Goal: Use online tool/utility: Utilize a website feature to perform a specific function

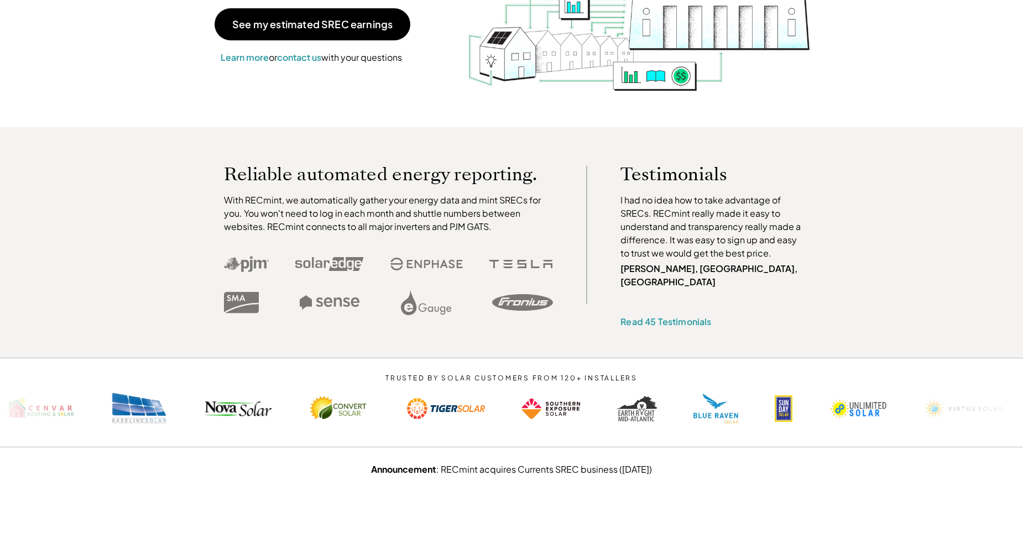
scroll to position [55, 0]
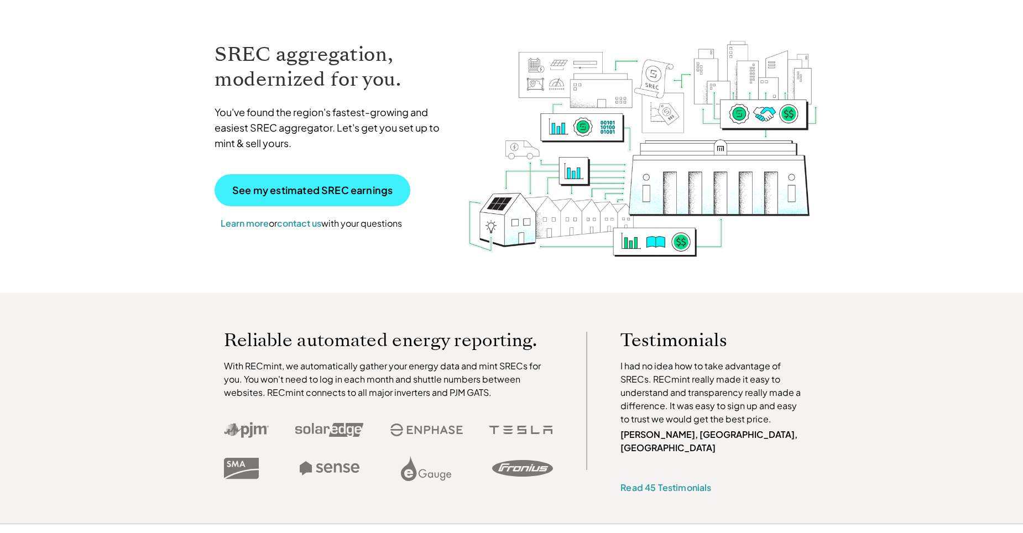
click at [359, 189] on p "See my estimated SREC earnings" at bounding box center [312, 190] width 160 height 10
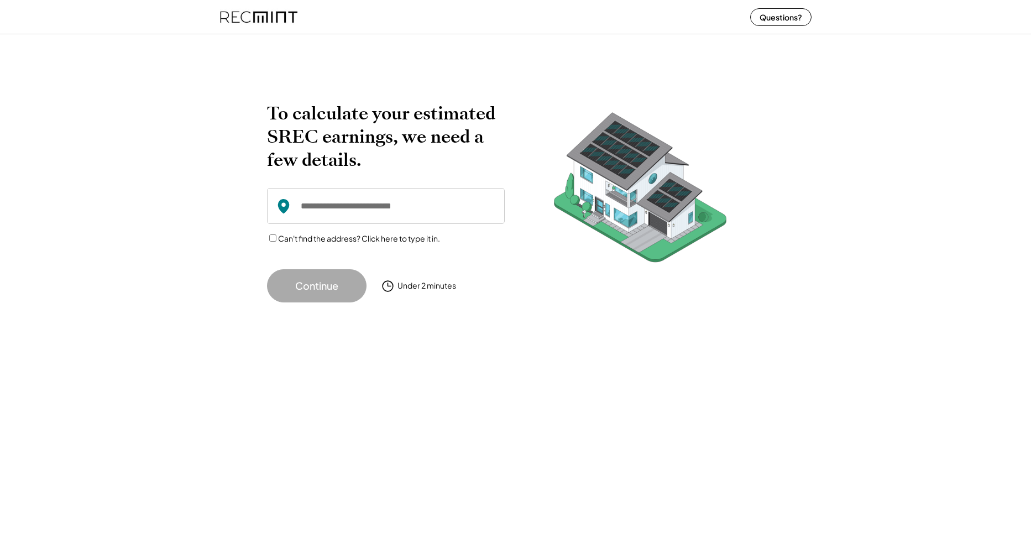
click at [369, 208] on input "input" at bounding box center [386, 206] width 238 height 36
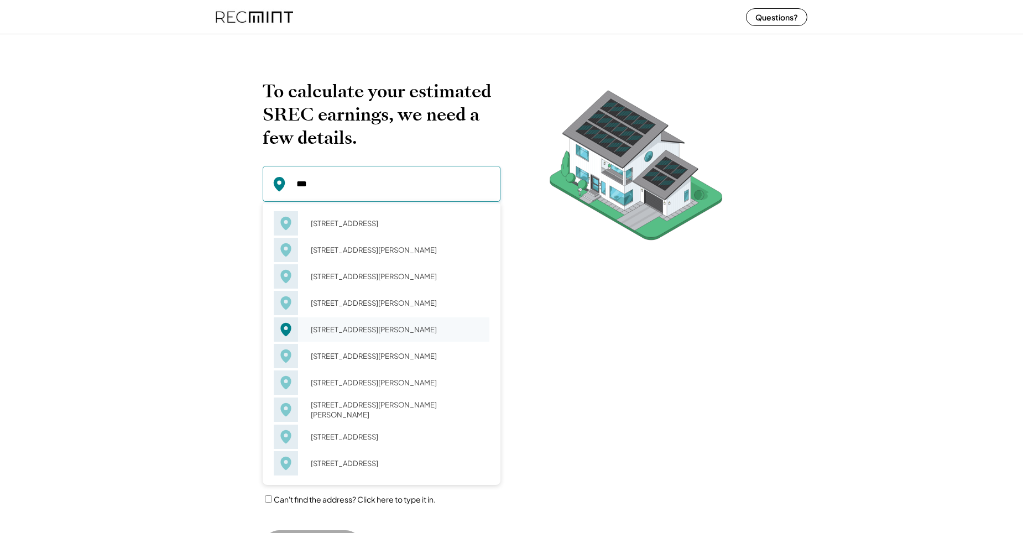
click at [330, 336] on div "[STREET_ADDRESS][PERSON_NAME]" at bounding box center [397, 329] width 186 height 15
type input "**********"
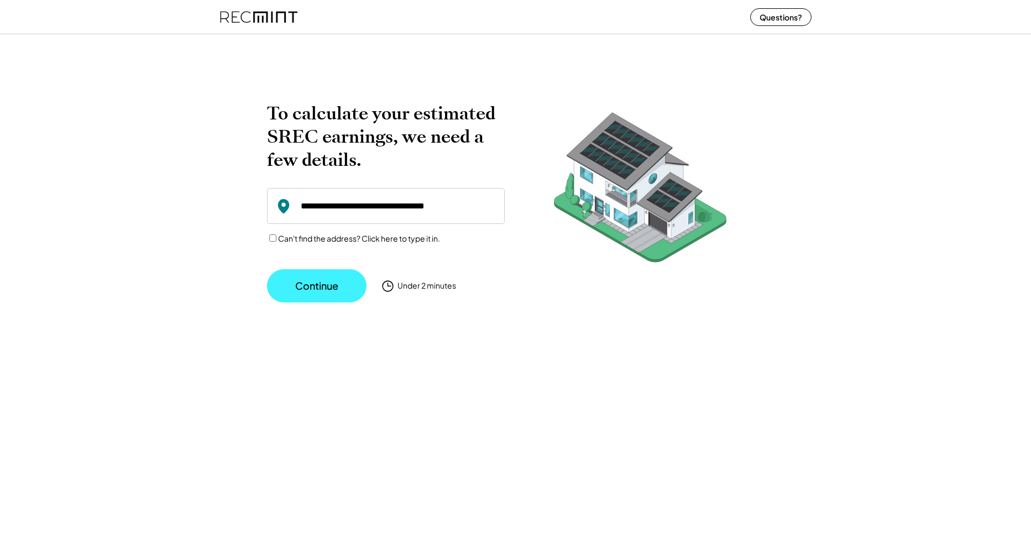
click at [316, 283] on button "Continue" at bounding box center [317, 285] width 100 height 33
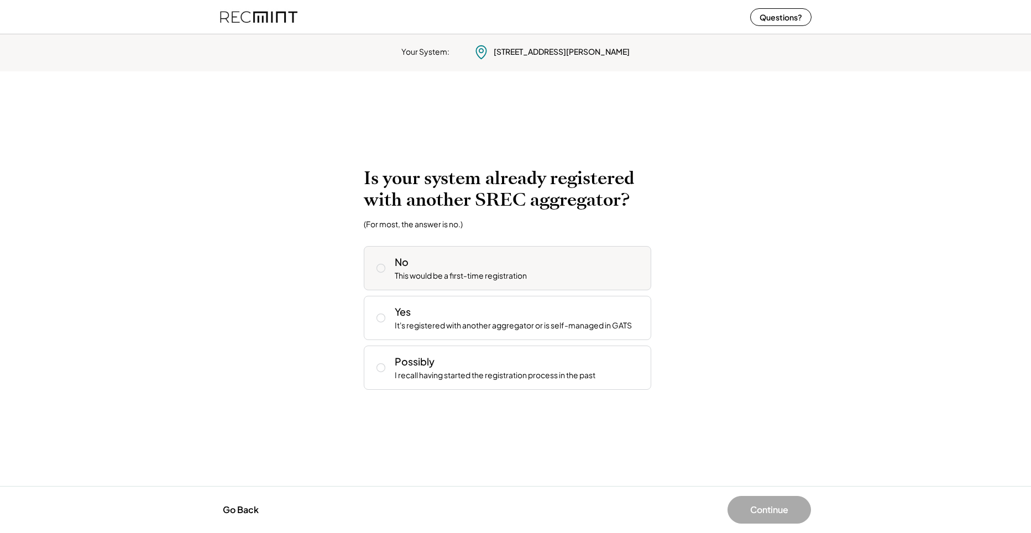
click at [439, 274] on div "This would be a first-time registration" at bounding box center [461, 275] width 132 height 11
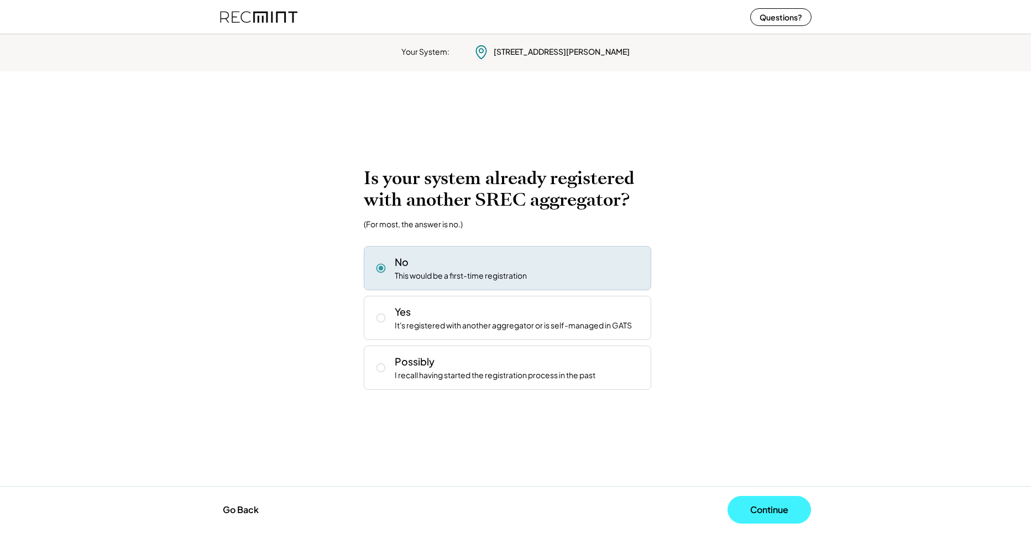
click at [784, 512] on button "Continue" at bounding box center [770, 510] width 84 height 28
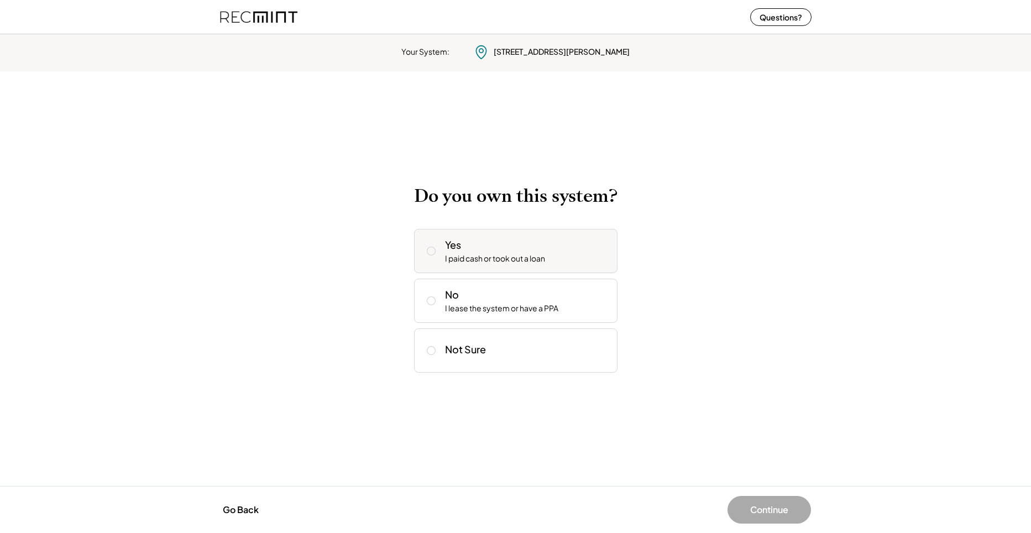
click at [488, 264] on div "I paid cash or took out a loan" at bounding box center [495, 258] width 100 height 11
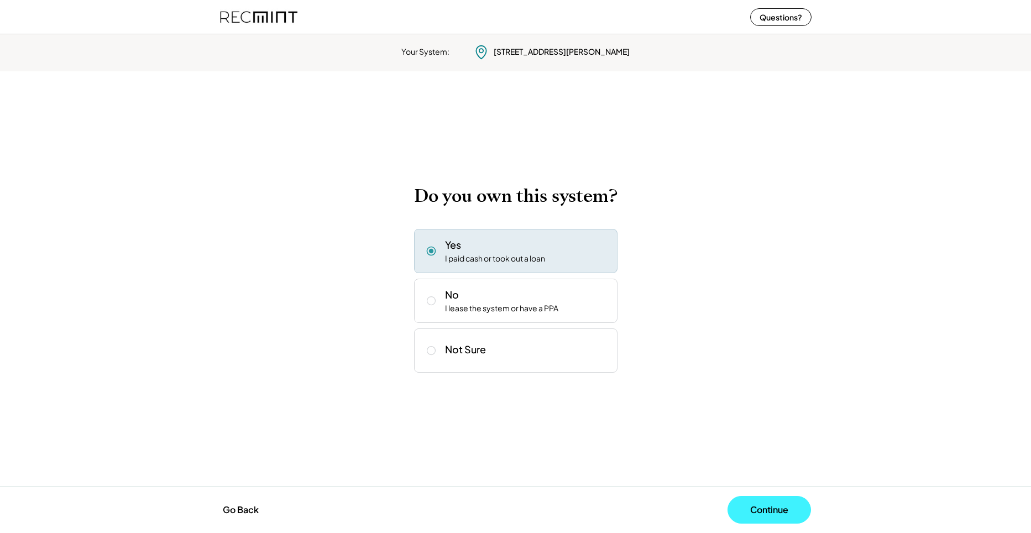
click at [783, 517] on button "Continue" at bounding box center [770, 510] width 84 height 28
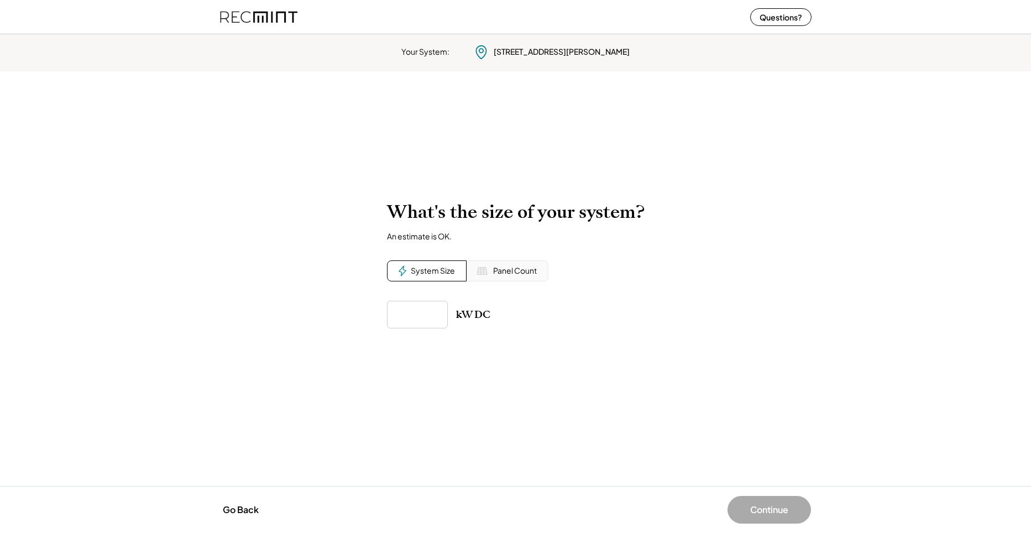
click at [512, 269] on div "Panel Count" at bounding box center [515, 270] width 44 height 11
click at [440, 269] on div "System Size" at bounding box center [433, 270] width 44 height 11
click at [501, 275] on div "Panel Count" at bounding box center [515, 270] width 44 height 11
click at [434, 312] on input "input" at bounding box center [417, 315] width 61 height 28
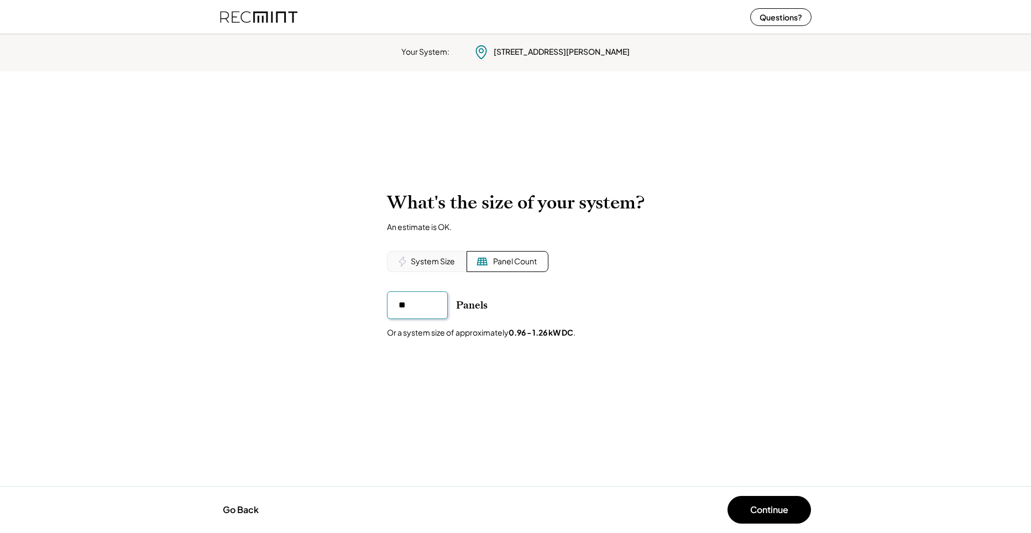
type input "*"
type input "**"
click at [791, 509] on button "Continue" at bounding box center [770, 510] width 84 height 28
